Goal: Navigation & Orientation: Find specific page/section

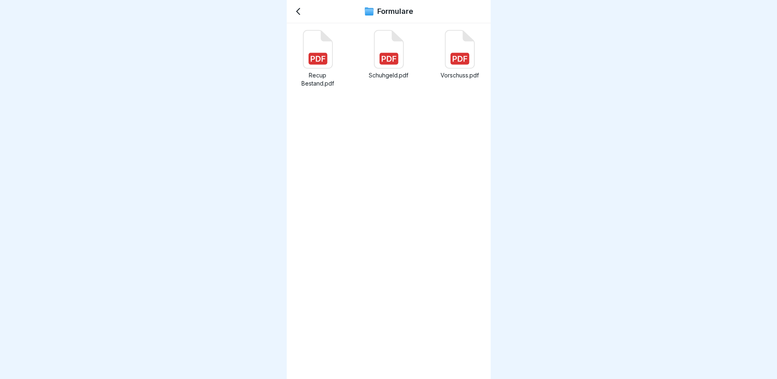
click at [450, 60] on rect at bounding box center [459, 59] width 19 height 12
click at [295, 9] on icon at bounding box center [298, 12] width 10 height 10
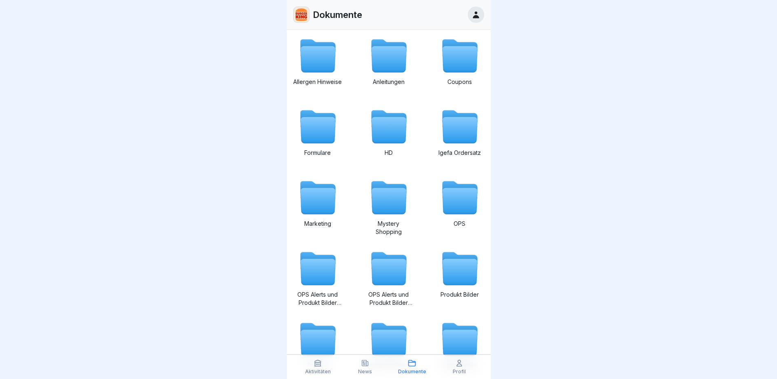
click at [467, 367] on div "Profil" at bounding box center [459, 367] width 43 height 16
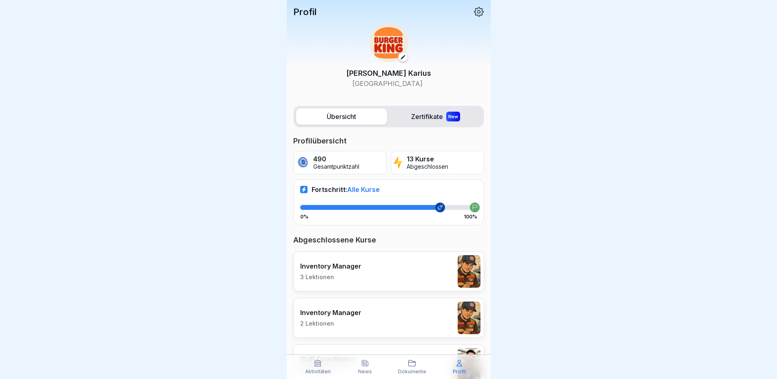
click at [415, 367] on icon at bounding box center [412, 363] width 8 height 8
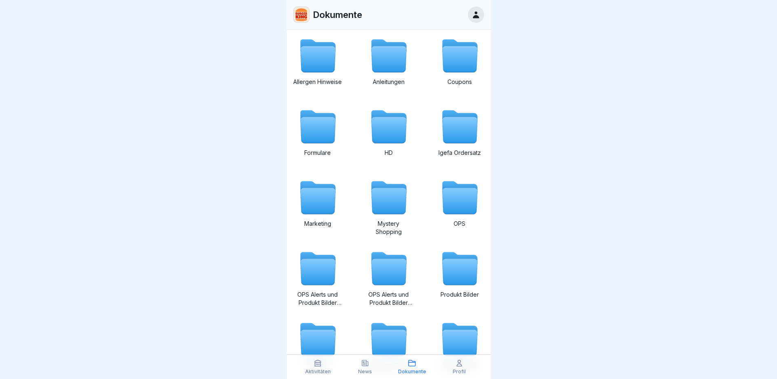
click at [322, 123] on icon at bounding box center [317, 130] width 35 height 26
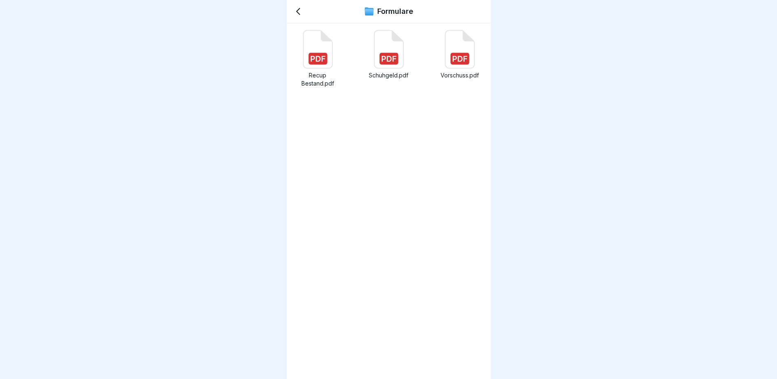
click at [453, 60] on rect at bounding box center [459, 59] width 19 height 12
